Goal: Find specific page/section: Locate a particular part of the current website

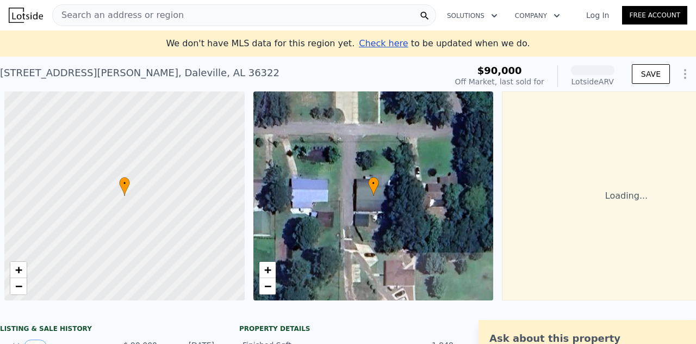
scroll to position [0, 4]
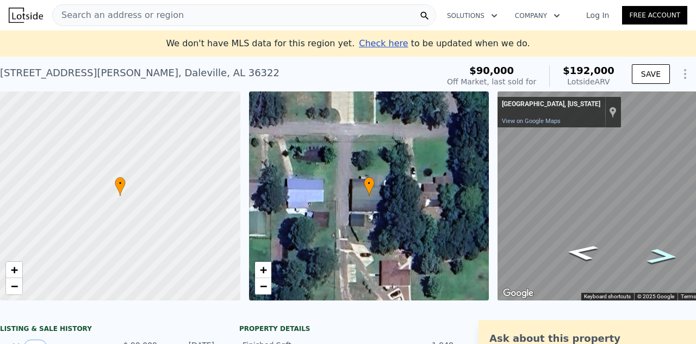
click at [658, 258] on icon "Go South" at bounding box center [662, 256] width 57 height 22
click at [658, 258] on icon "Go South" at bounding box center [663, 256] width 57 height 22
click at [658, 258] on icon "Go South" at bounding box center [662, 256] width 53 height 22
click at [658, 258] on icon "Go South" at bounding box center [662, 254] width 49 height 21
click at [658, 258] on icon "Go South" at bounding box center [663, 254] width 50 height 21
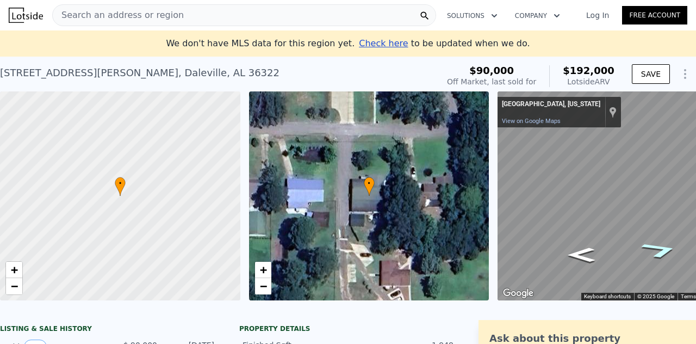
click at [658, 258] on icon "Go Southeast" at bounding box center [660, 249] width 70 height 25
click at [621, 237] on icon "Go East" at bounding box center [625, 241] width 69 height 17
click at [588, 248] on icon "Go North" at bounding box center [582, 252] width 59 height 23
click at [586, 265] on icon "Go Northwest" at bounding box center [592, 263] width 80 height 26
click at [599, 266] on icon "Go West" at bounding box center [613, 267] width 75 height 20
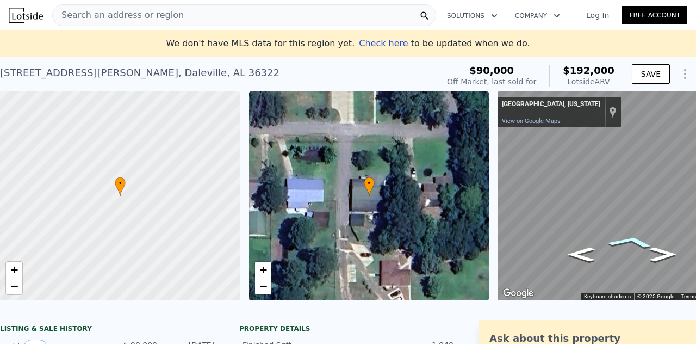
click at [632, 236] on icon "Go East" at bounding box center [631, 242] width 75 height 20
click at [653, 250] on icon "Go Southeast" at bounding box center [652, 246] width 80 height 26
click at [653, 250] on icon "Go South" at bounding box center [662, 256] width 59 height 23
click at [630, 265] on icon "Go West" at bounding box center [619, 267] width 69 height 17
click at [591, 264] on icon "Go Northwest" at bounding box center [585, 259] width 70 height 25
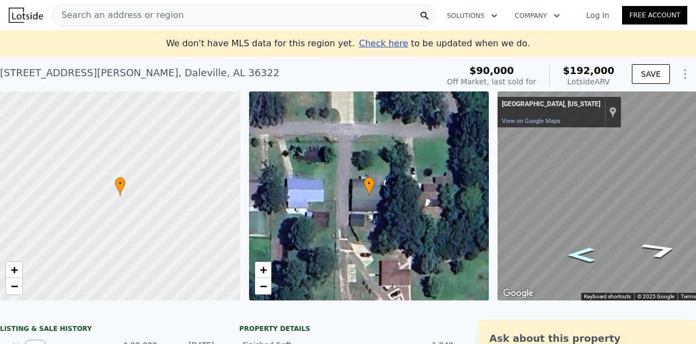
click at [591, 264] on icon "Go North" at bounding box center [581, 254] width 50 height 21
click at [591, 264] on icon "Go North" at bounding box center [580, 254] width 49 height 21
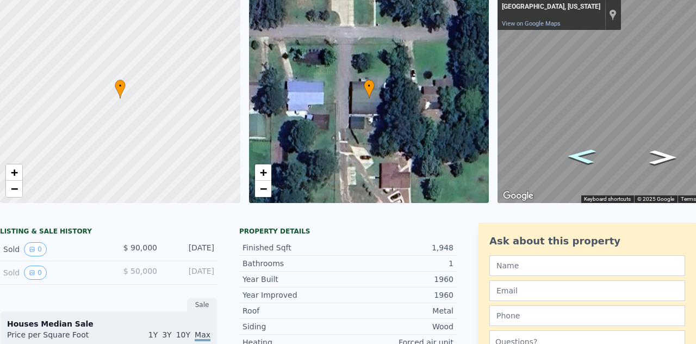
scroll to position [0, 0]
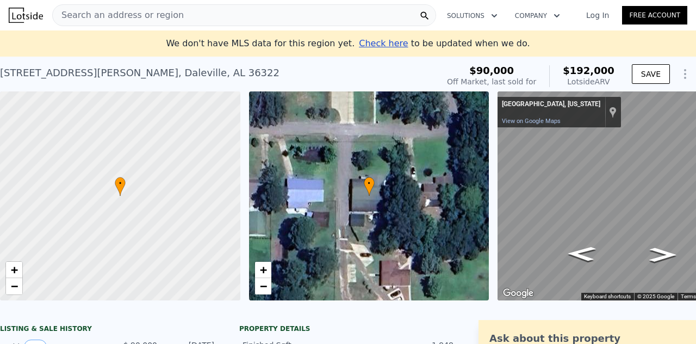
click at [87, 15] on span "Search an address or region" at bounding box center [118, 15] width 131 height 13
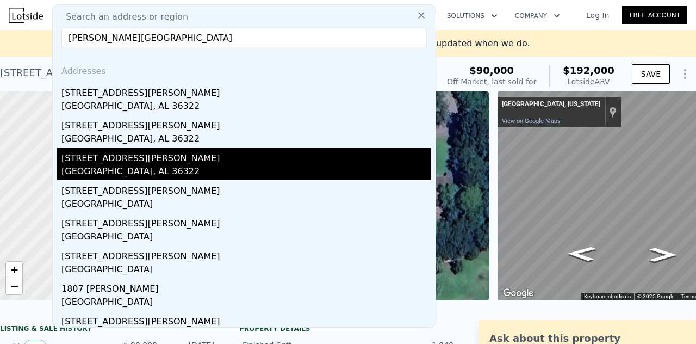
type input "[PERSON_NAME][GEOGRAPHIC_DATA]"
click at [114, 160] on div "[STREET_ADDRESS][PERSON_NAME]" at bounding box center [246, 155] width 370 height 17
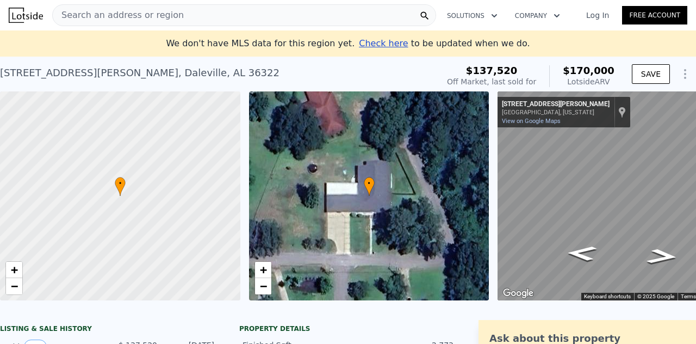
click at [126, 13] on span "Search an address or region" at bounding box center [118, 15] width 131 height 13
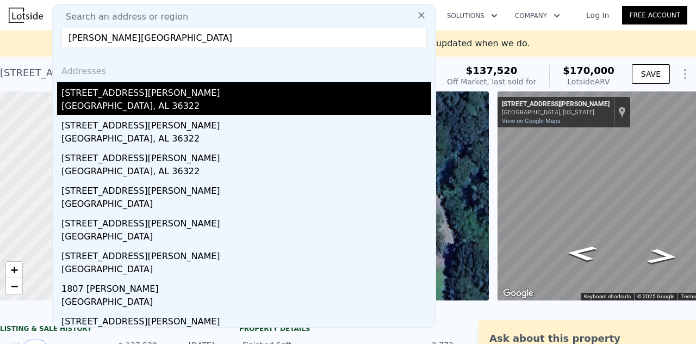
type input "[PERSON_NAME][GEOGRAPHIC_DATA]"
click at [120, 108] on div "[GEOGRAPHIC_DATA], AL 36322" at bounding box center [246, 107] width 370 height 15
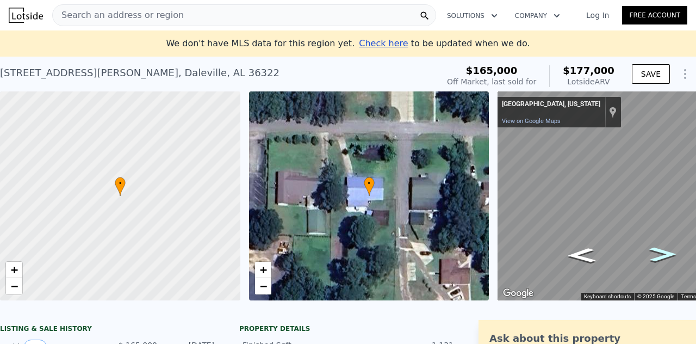
click at [656, 258] on icon "Go North" at bounding box center [663, 254] width 51 height 21
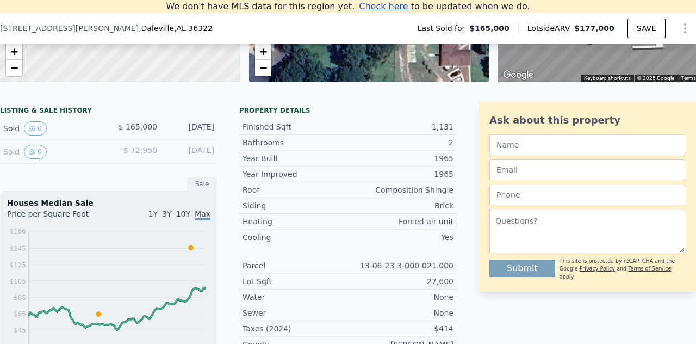
scroll to position [233, 0]
